Goal: Information Seeking & Learning: Learn about a topic

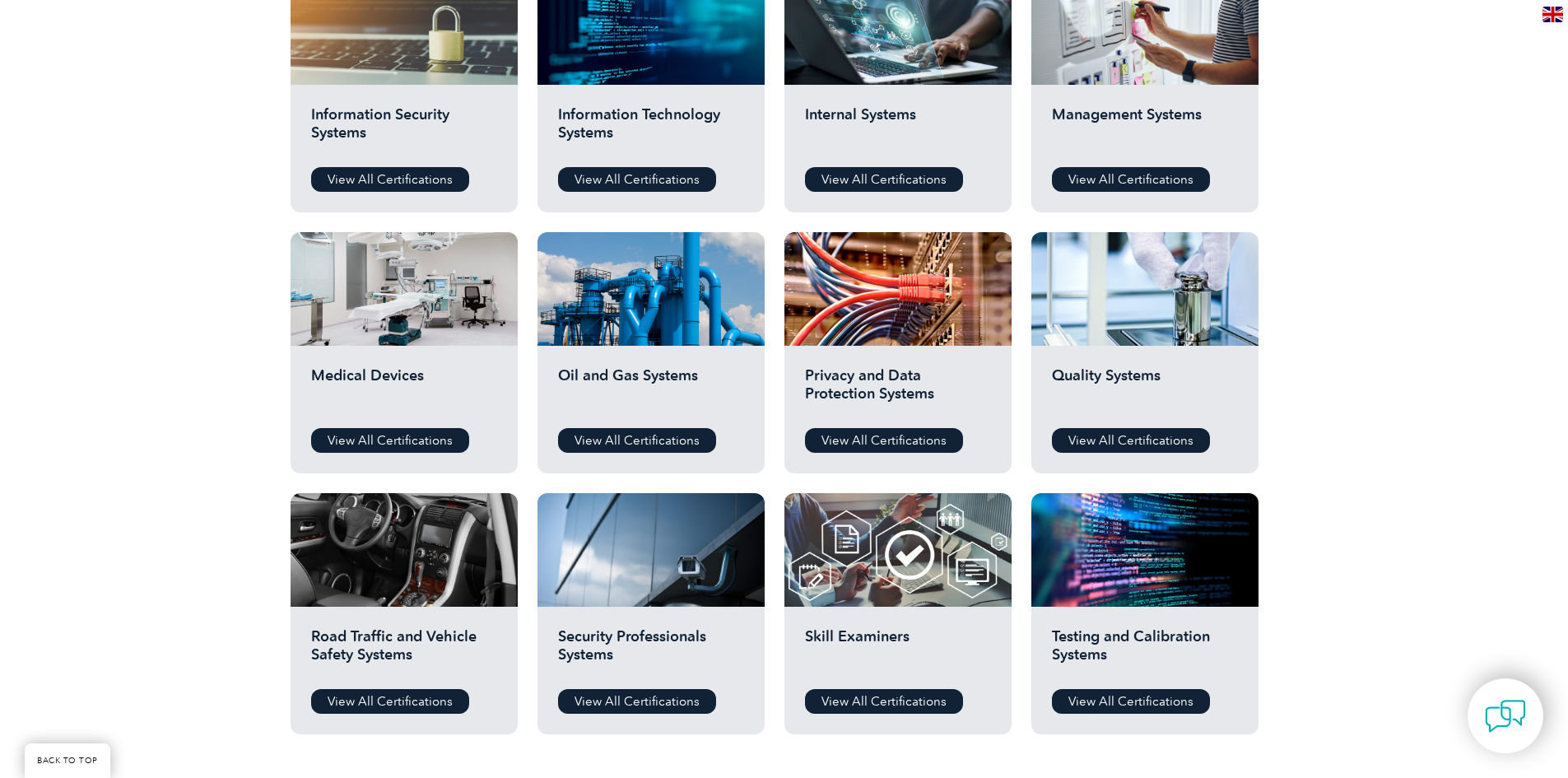
scroll to position [988, 0]
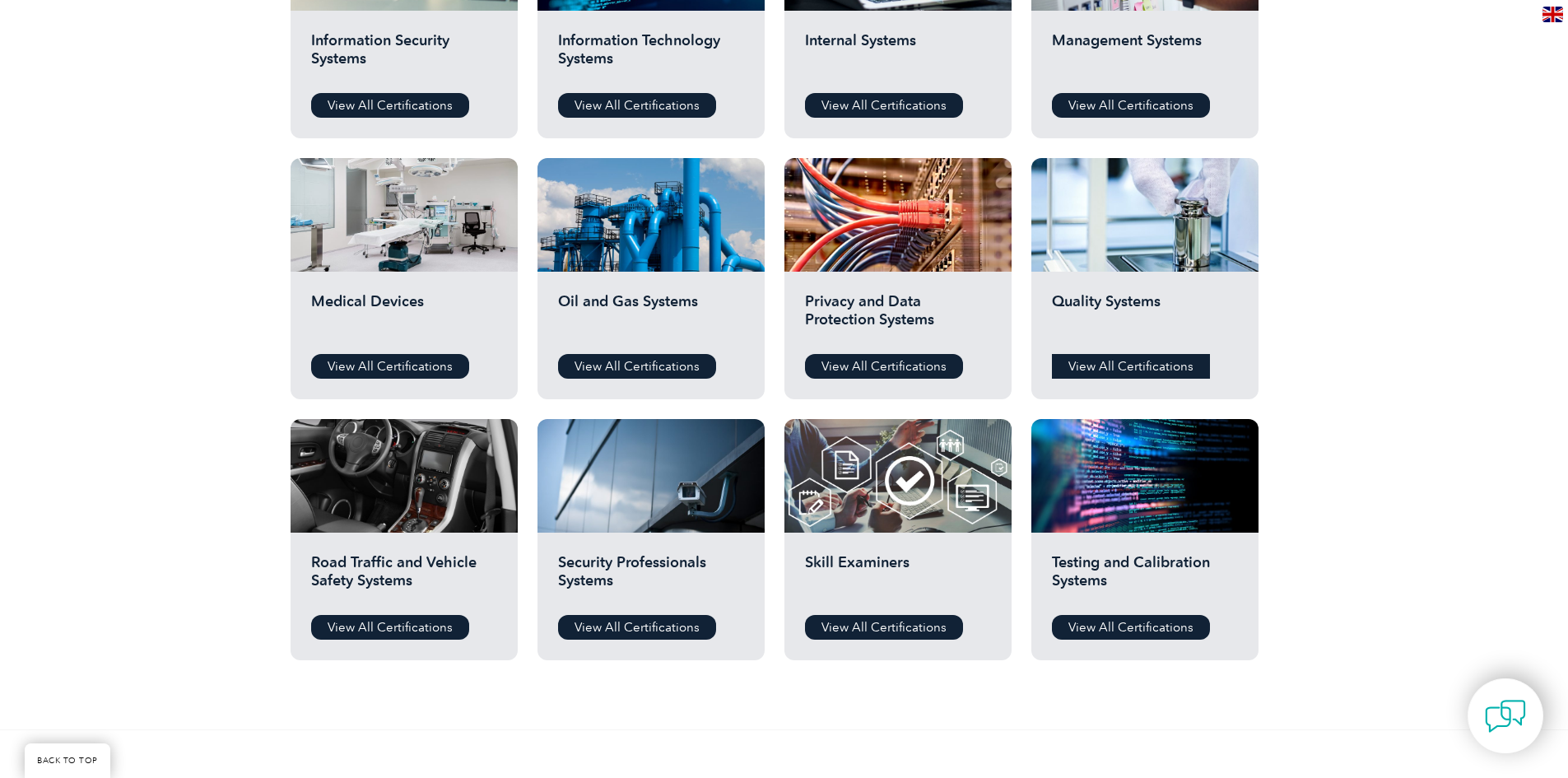
click at [1136, 362] on link "View All Certifications" at bounding box center [1130, 366] width 158 height 25
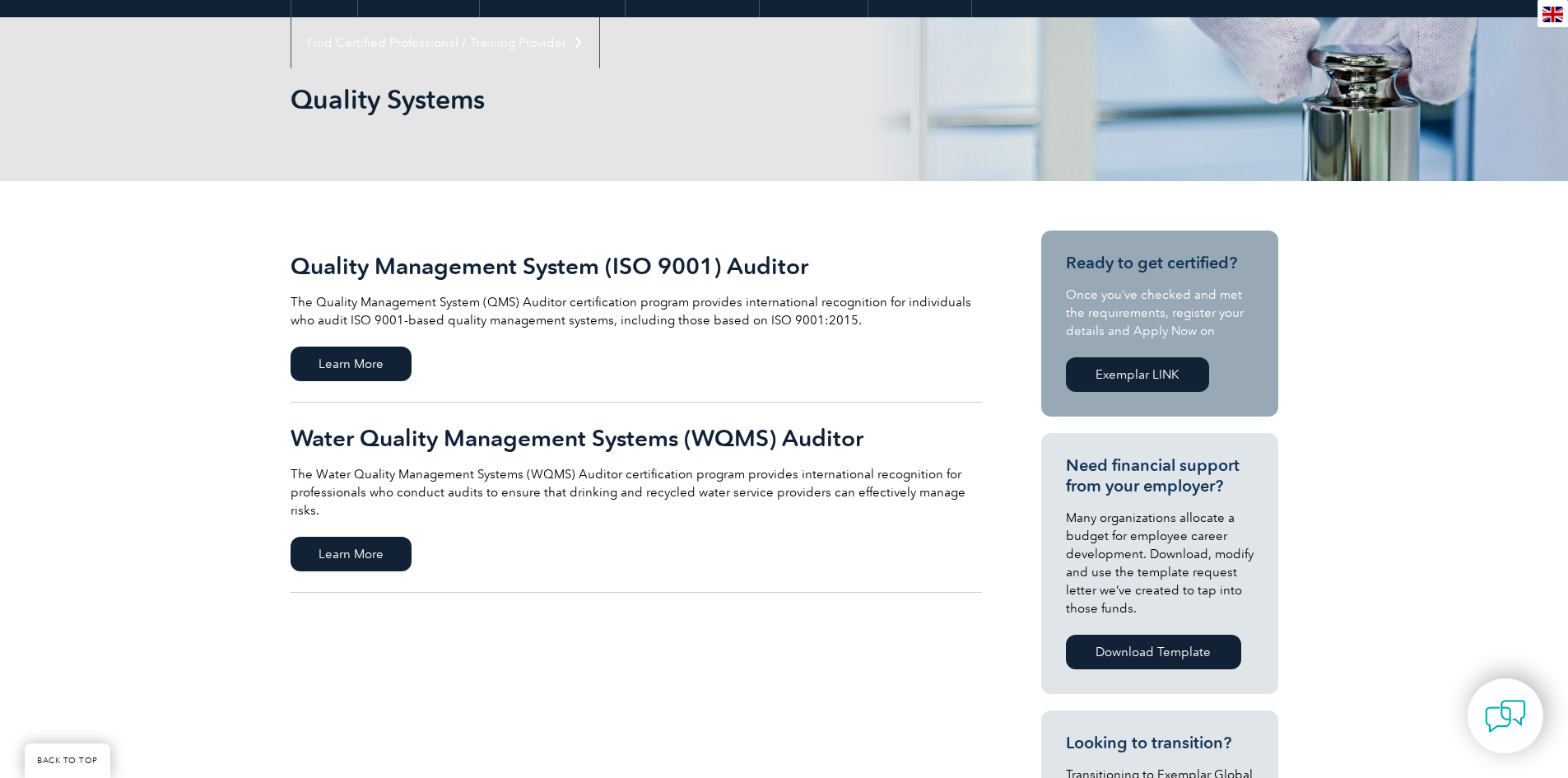
scroll to position [165, 0]
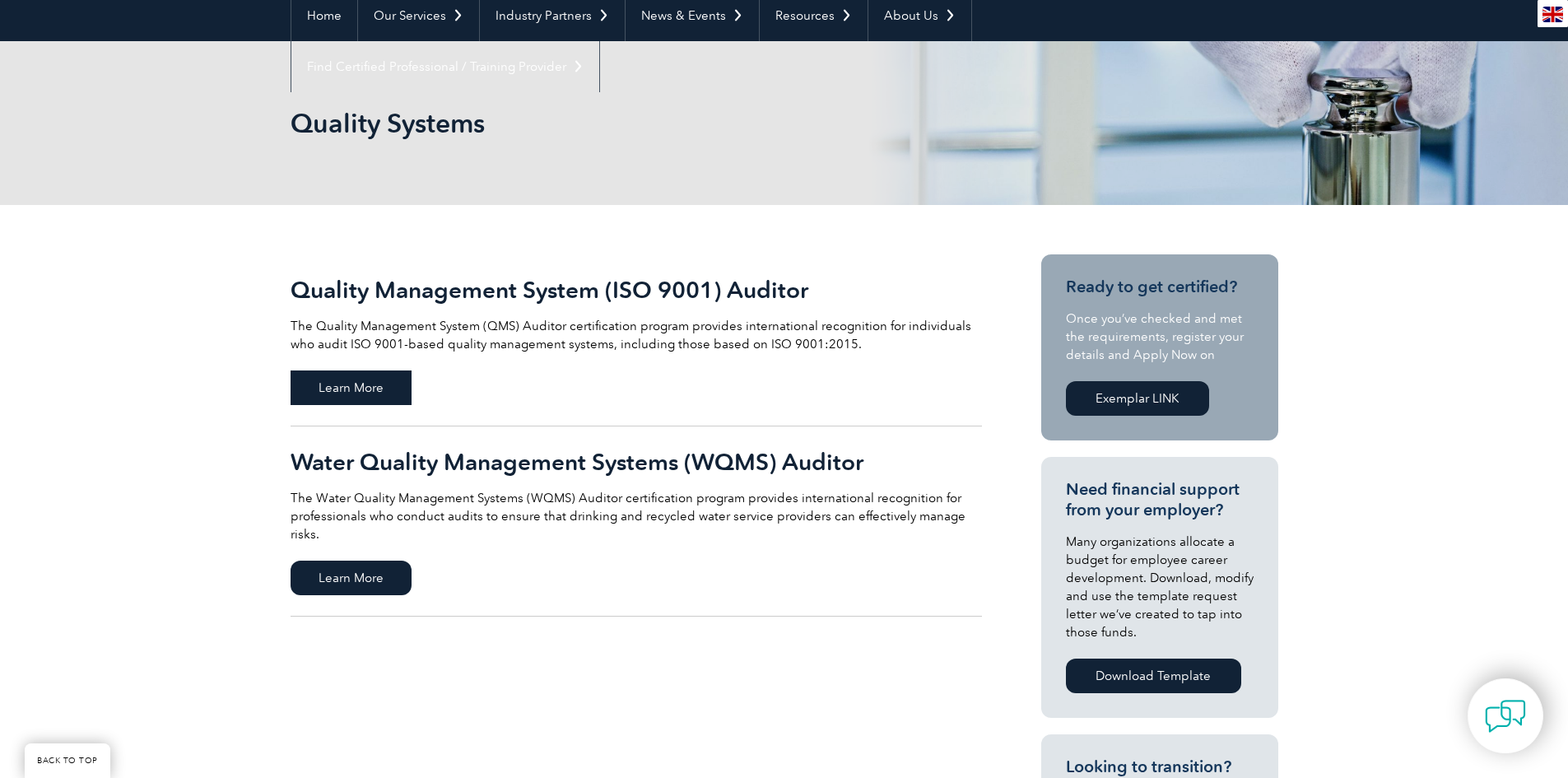
click at [343, 386] on span "Learn More" at bounding box center [350, 388] width 121 height 34
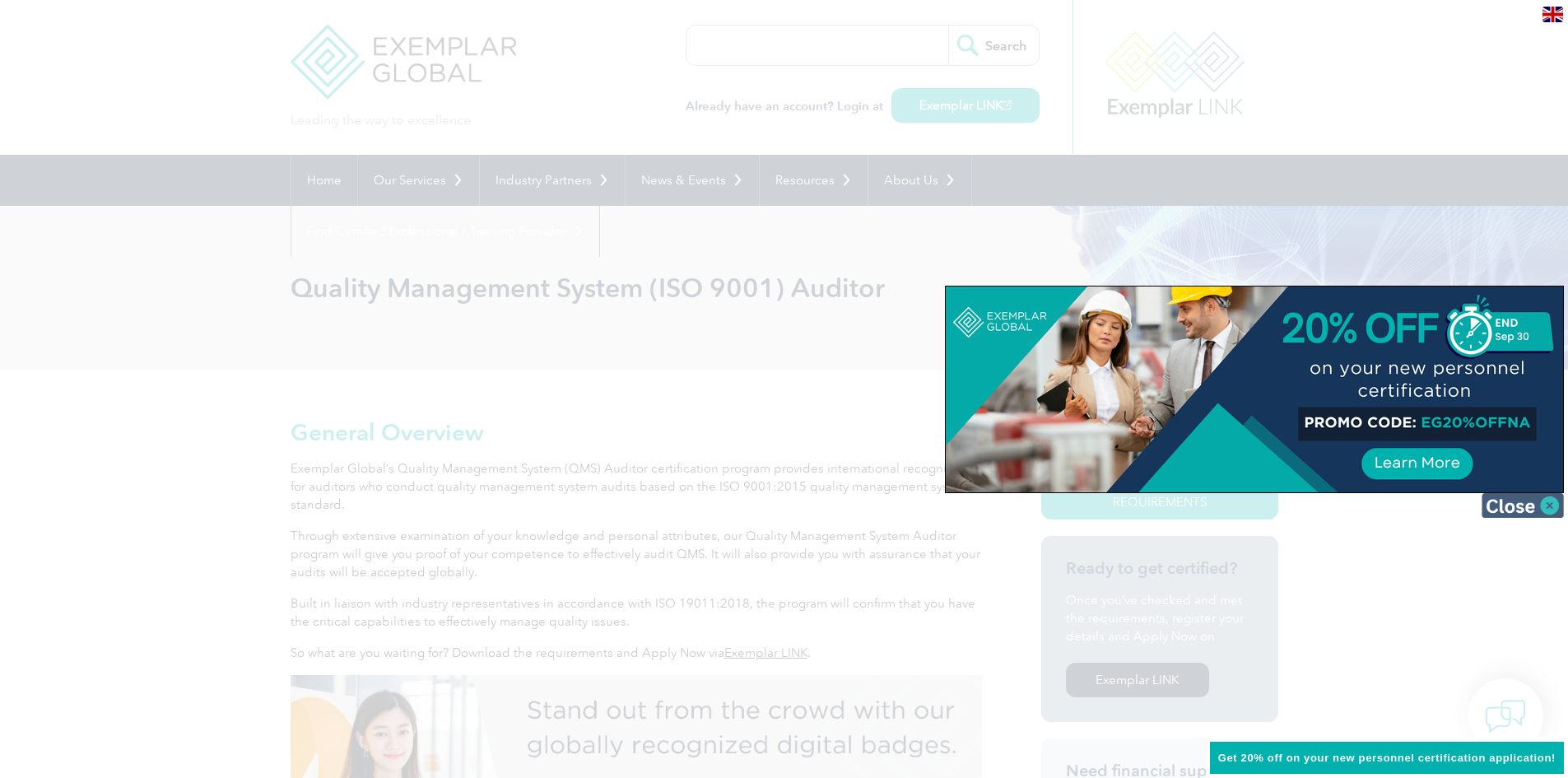
click at [1550, 503] on img at bounding box center [1523, 505] width 82 height 25
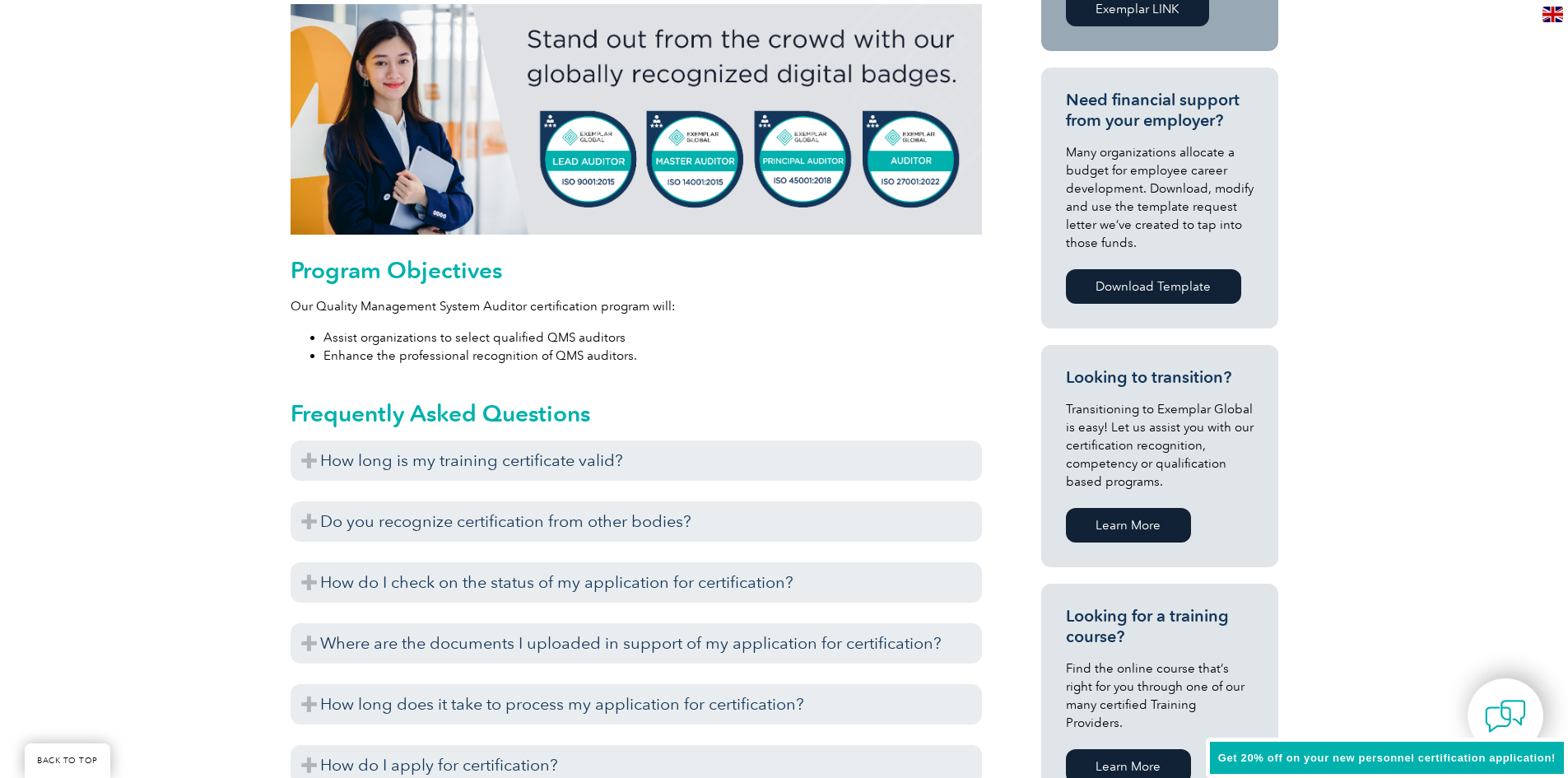
scroll to position [741, 0]
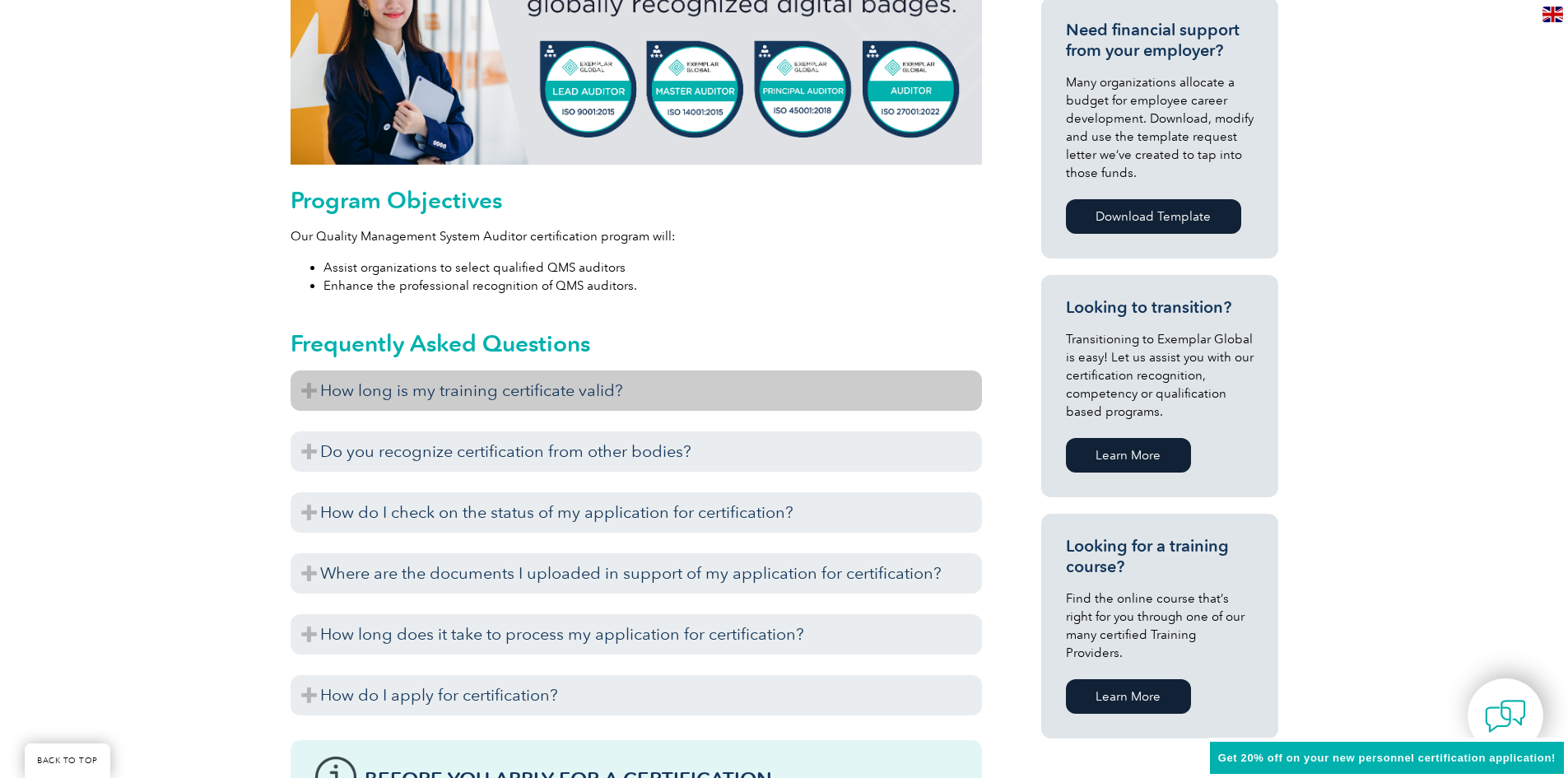
click at [308, 391] on h3 "How long is my training certificate valid?" at bounding box center [635, 391] width 691 height 40
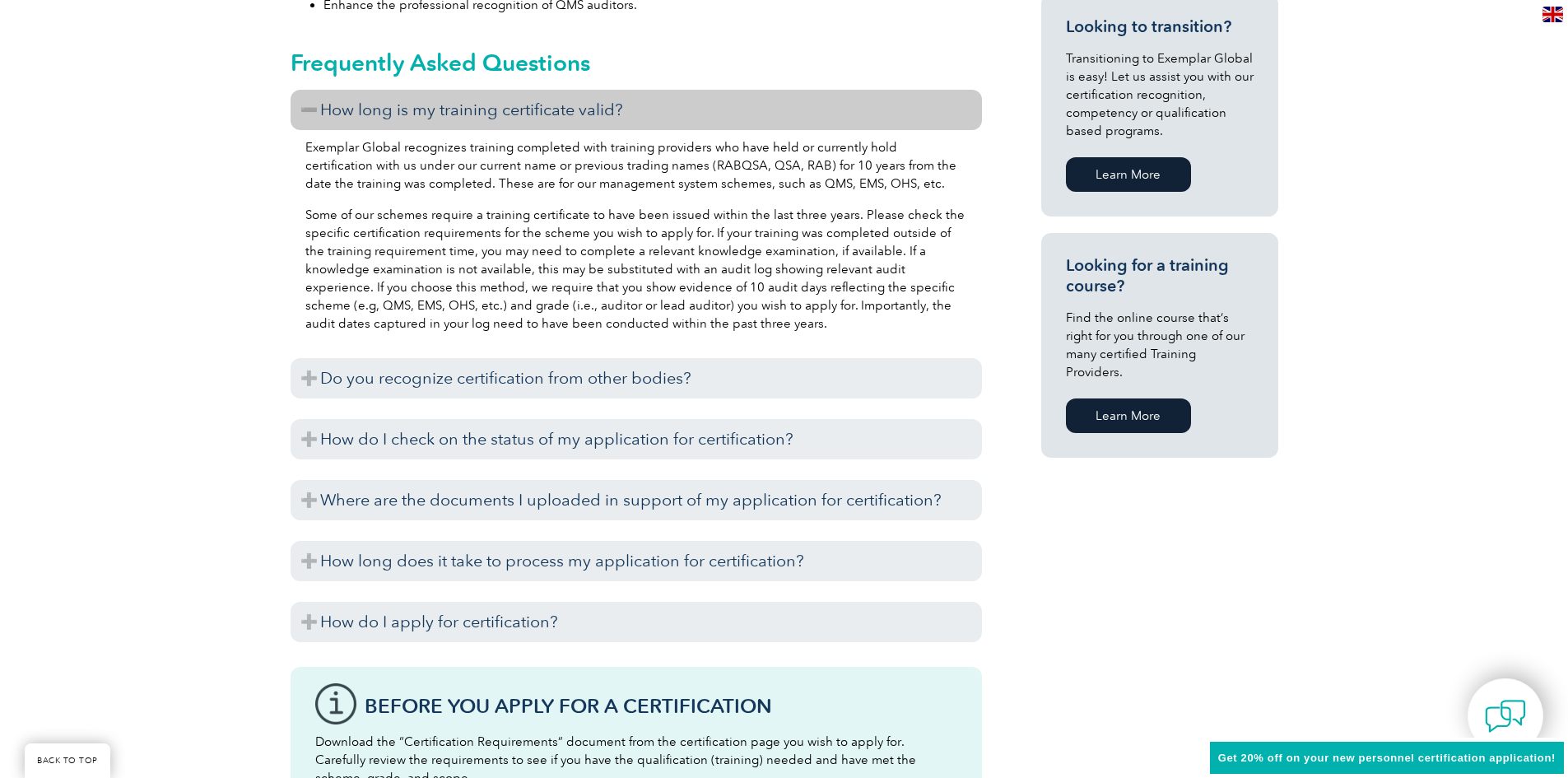
scroll to position [1071, 0]
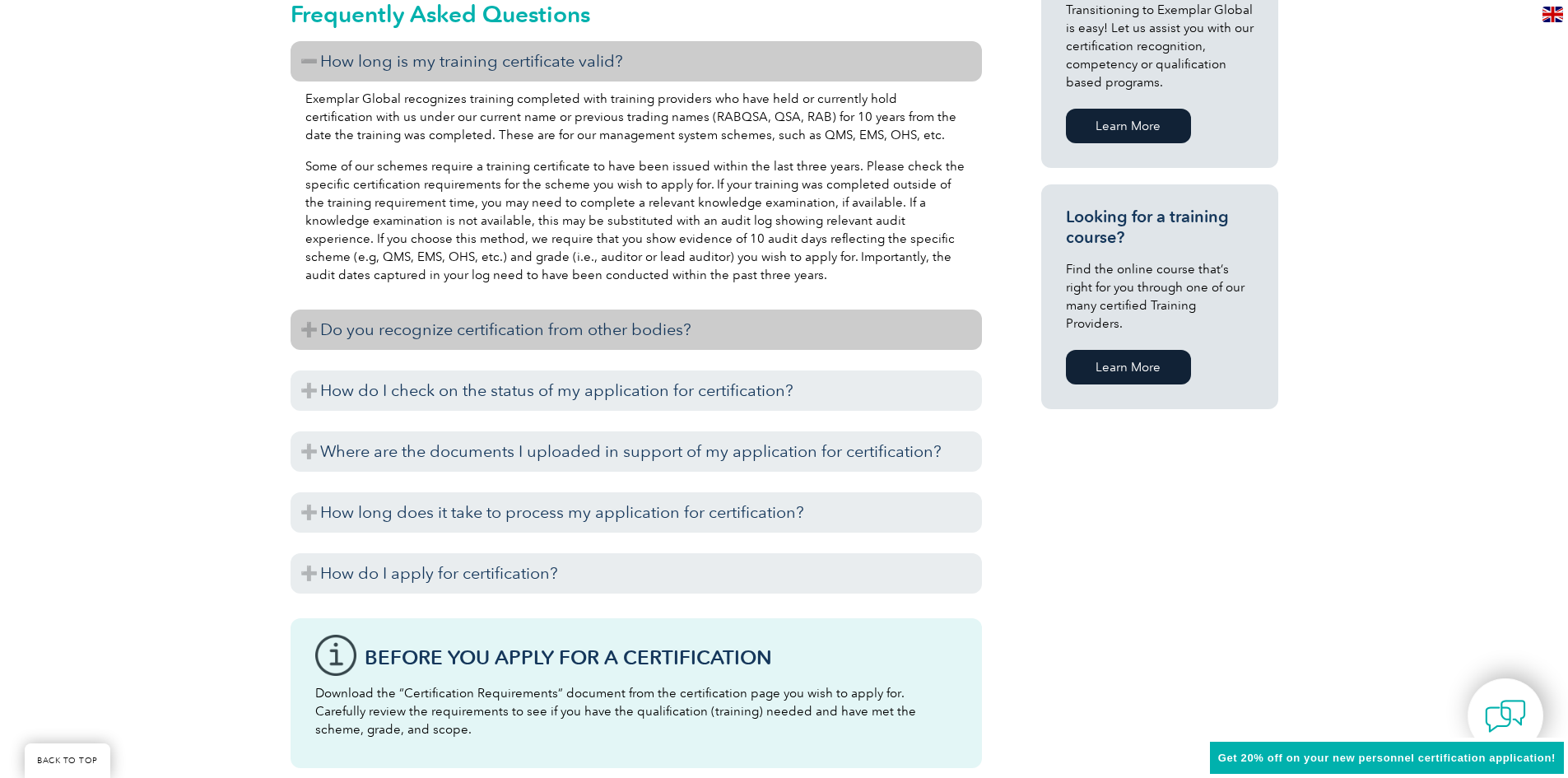
click at [309, 331] on h3 "Do you recognize certification from other bodies?" at bounding box center [635, 330] width 691 height 40
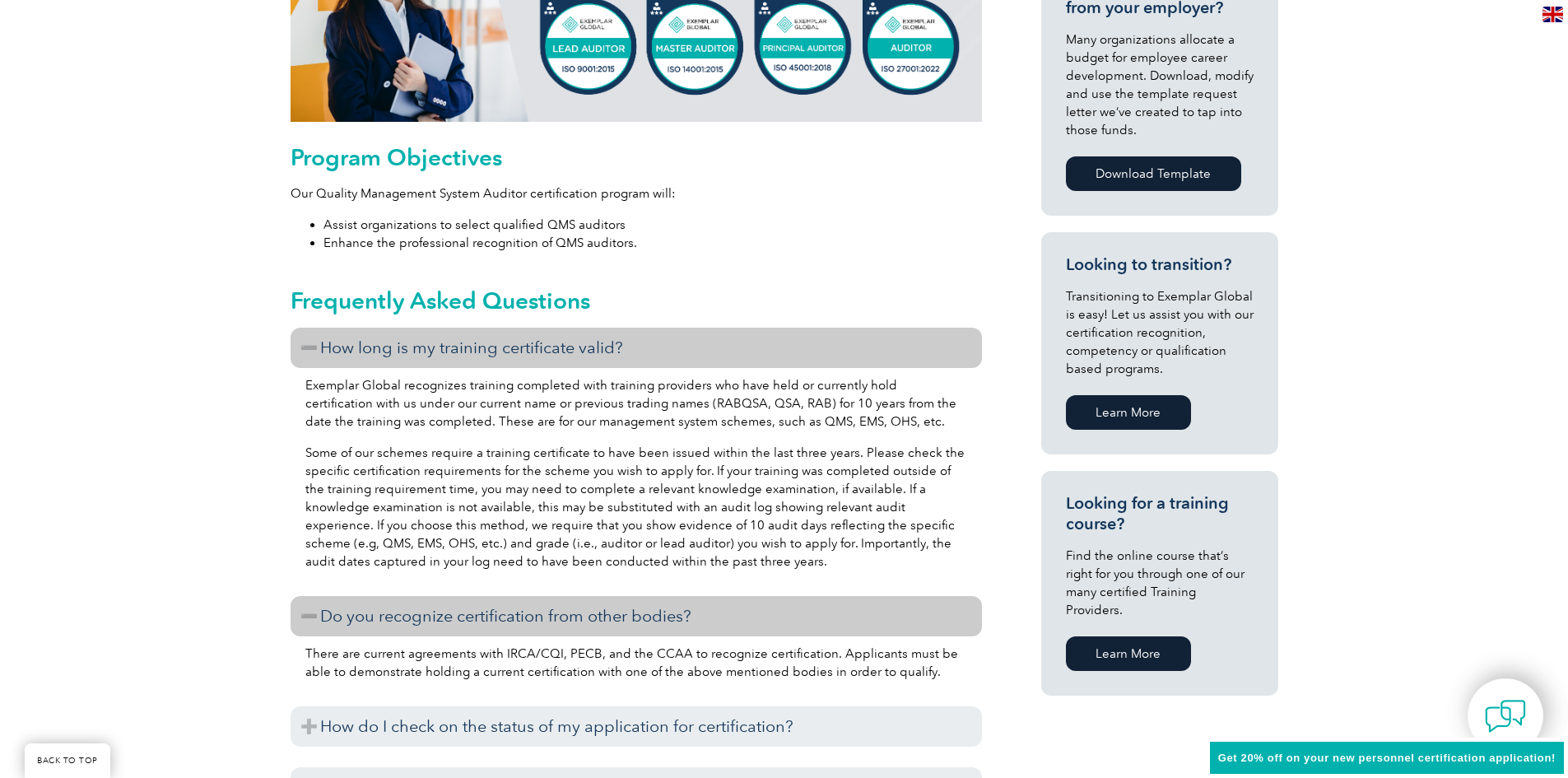
scroll to position [494, 0]
